Goal: Transaction & Acquisition: Obtain resource

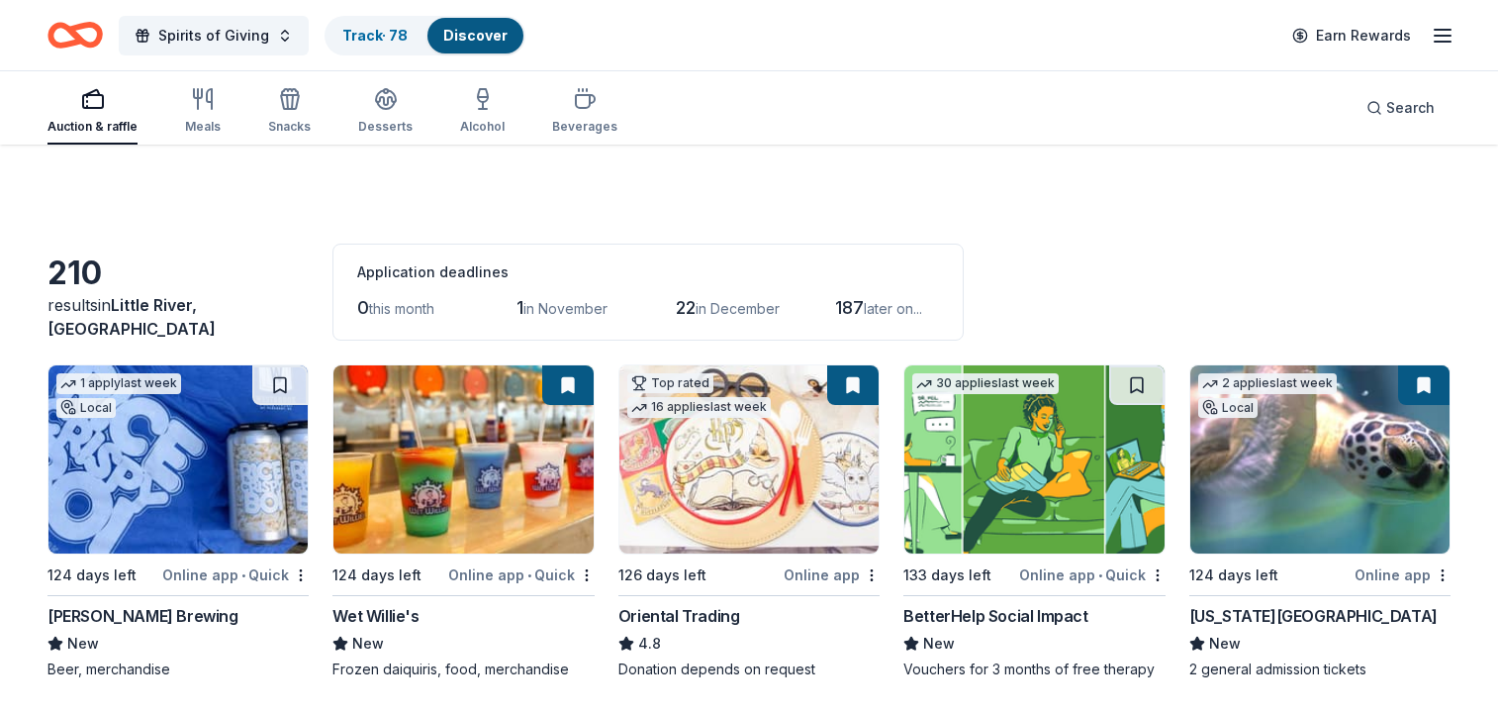
scroll to position [5019, 0]
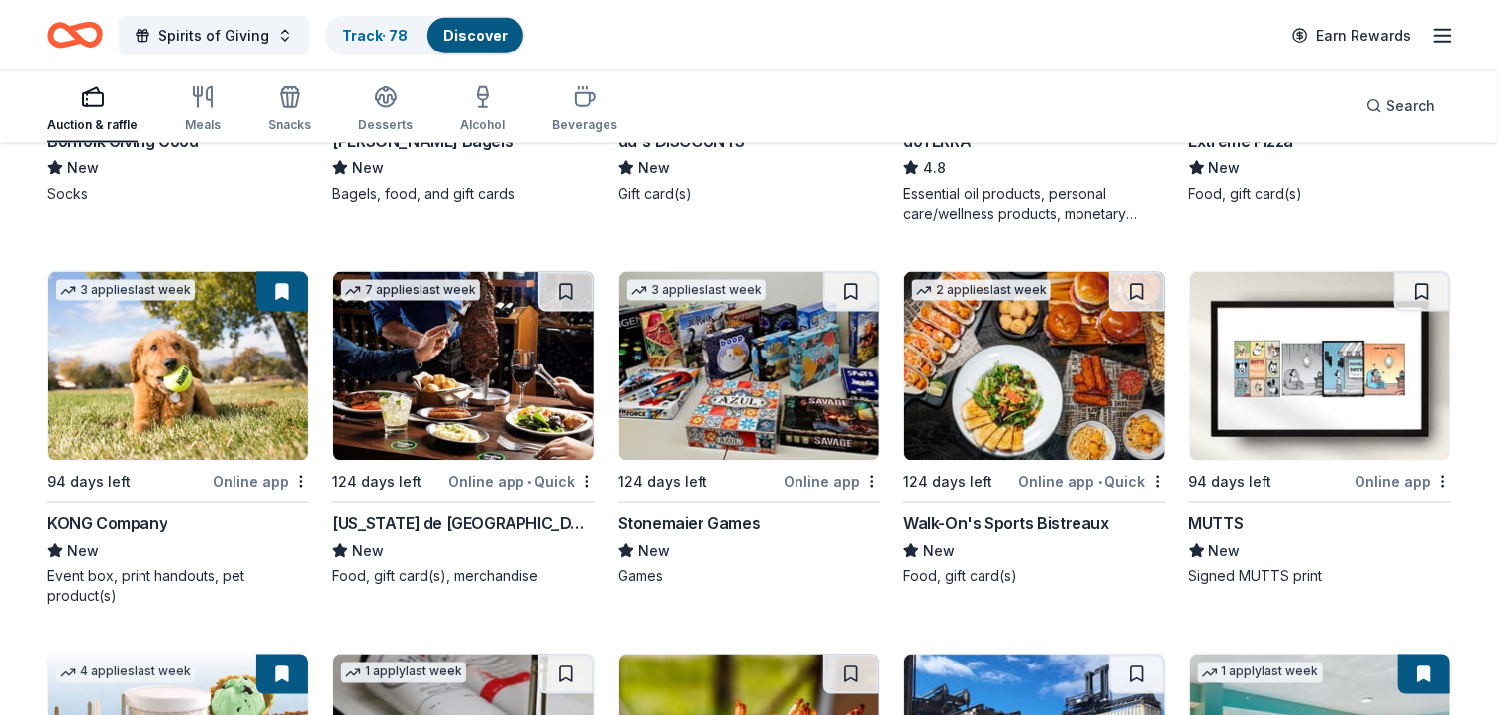
click at [490, 366] on img at bounding box center [462, 366] width 259 height 188
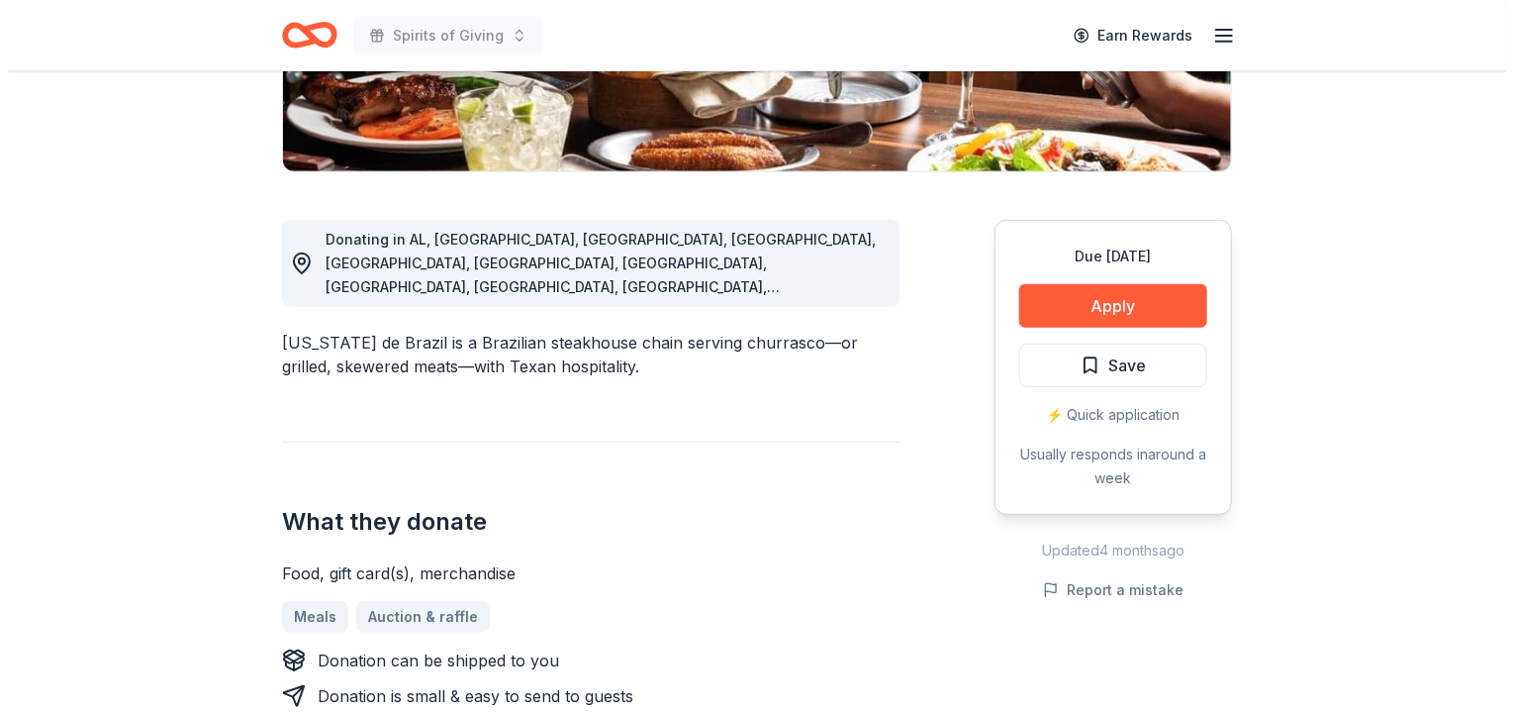
scroll to position [435, 0]
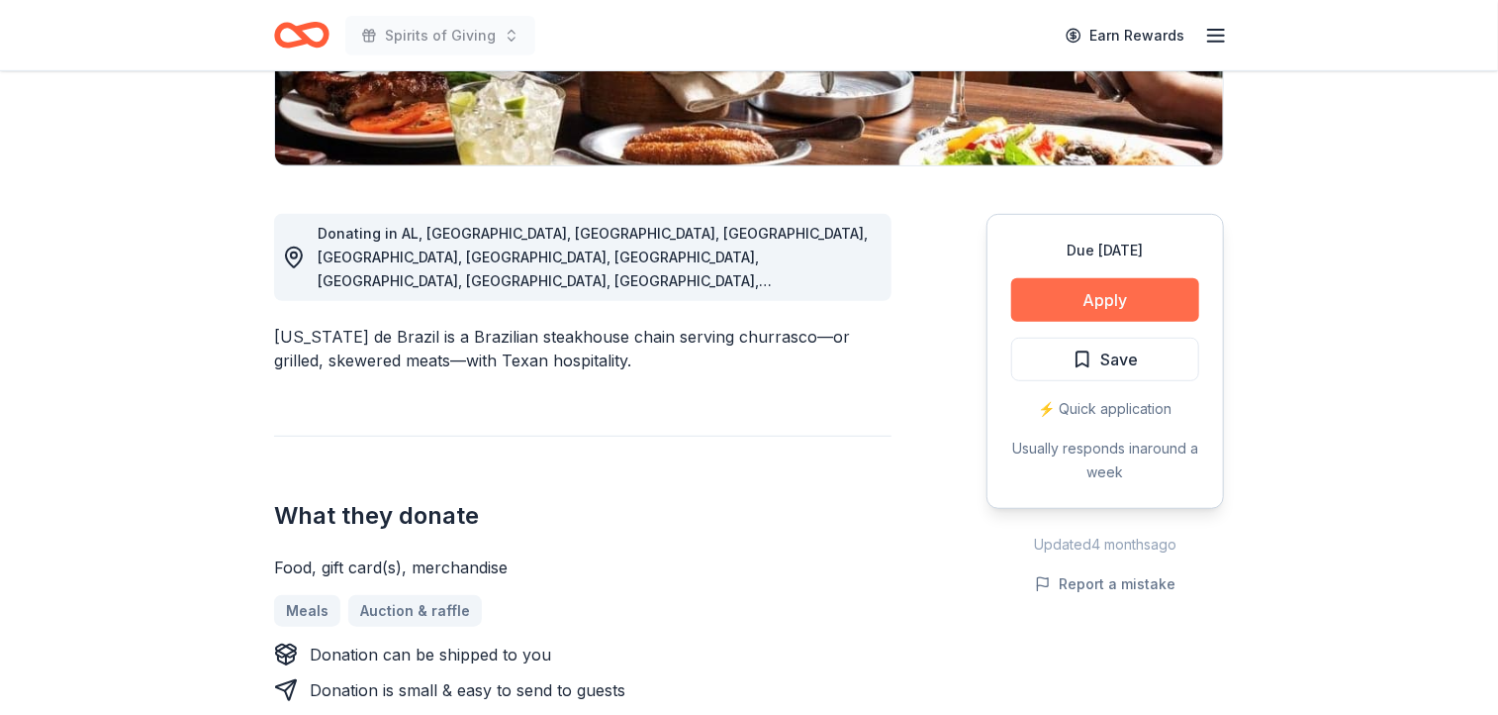
click at [1102, 298] on button "Apply" at bounding box center [1105, 300] width 188 height 44
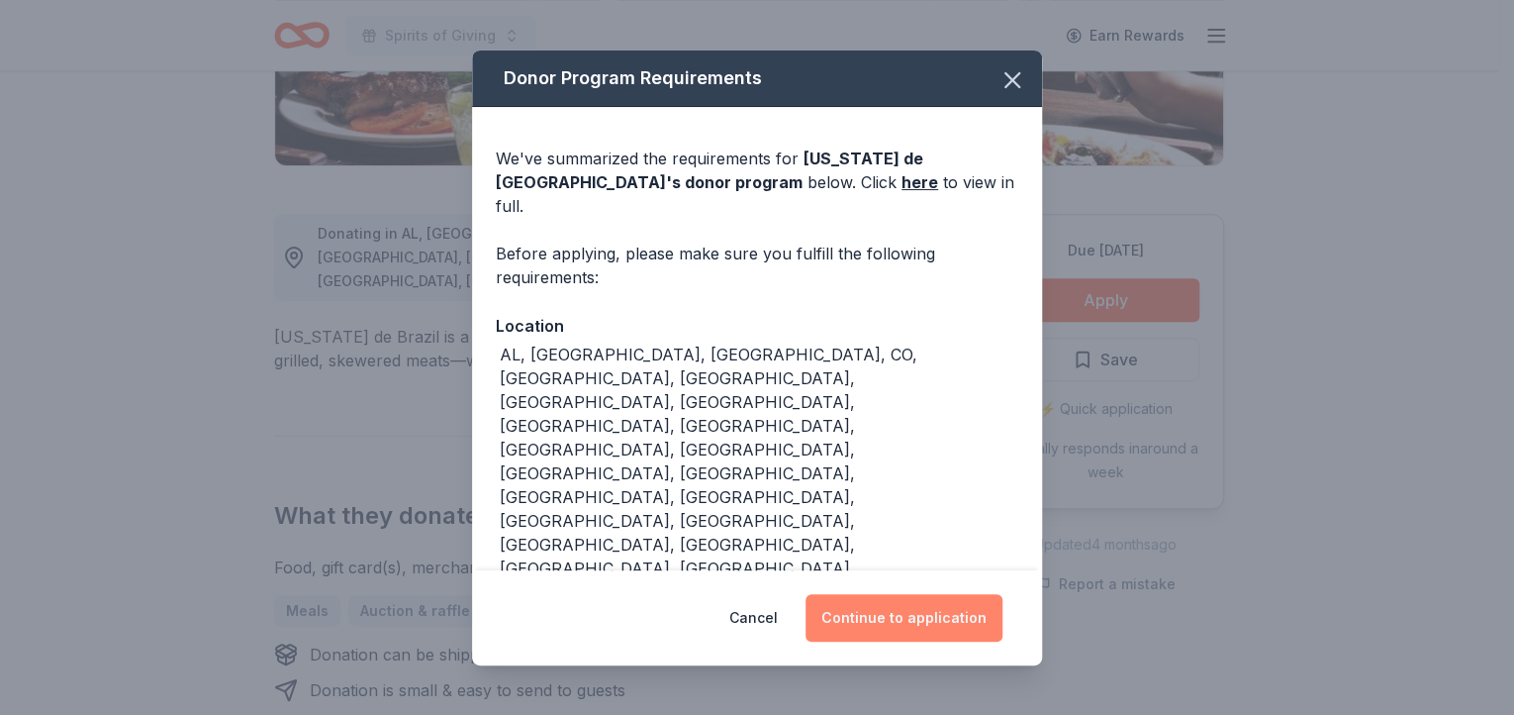
click at [905, 594] on button "Continue to application" at bounding box center [904, 618] width 197 height 48
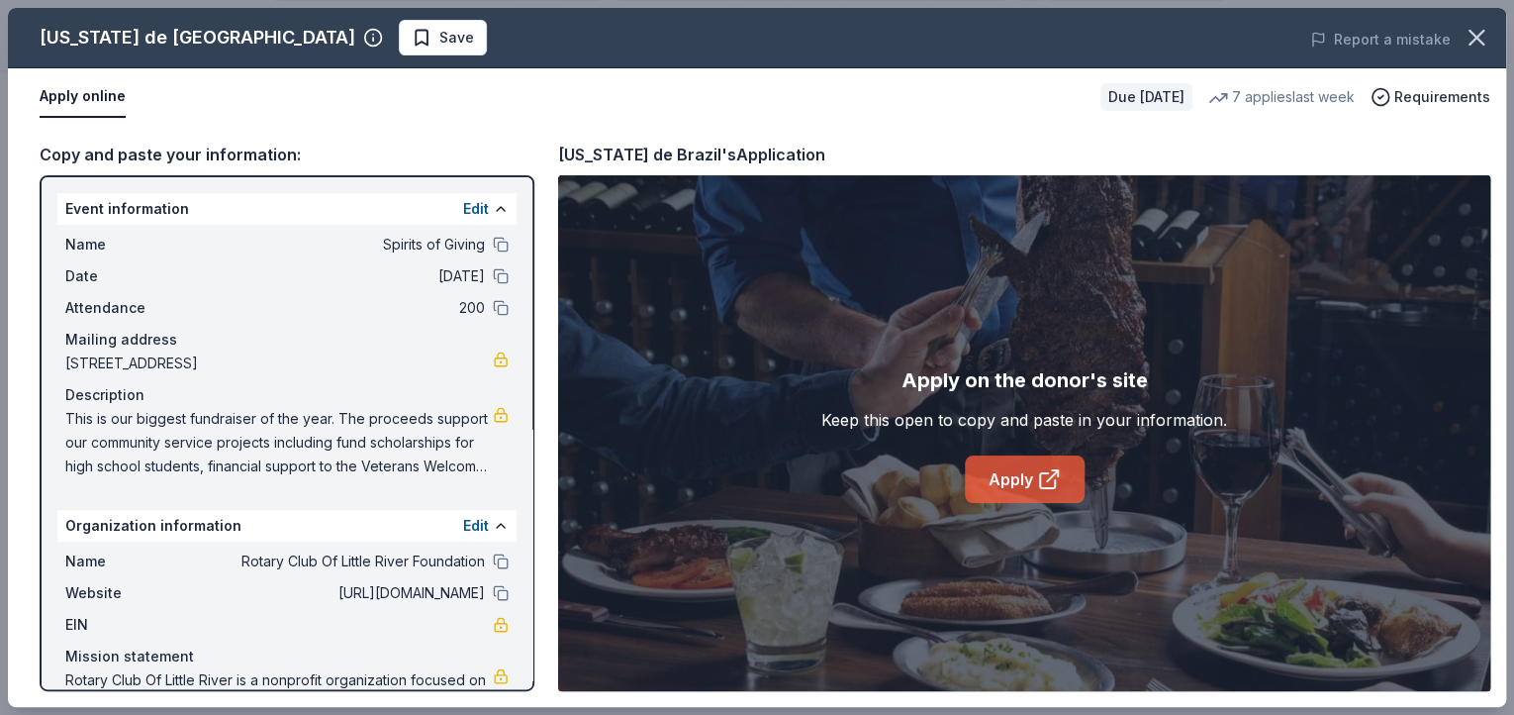
click at [1037, 472] on icon at bounding box center [1049, 479] width 24 height 24
